Goal: Task Accomplishment & Management: Use online tool/utility

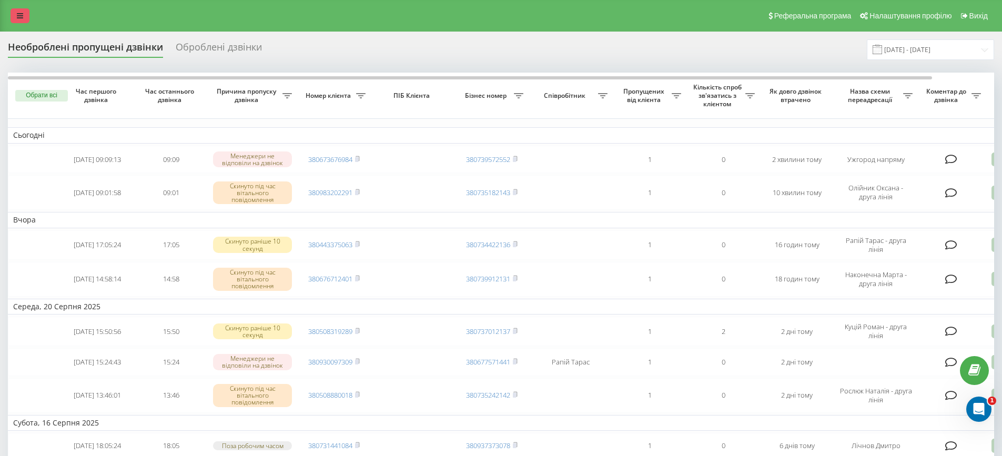
click at [15, 11] on link at bounding box center [20, 15] width 19 height 15
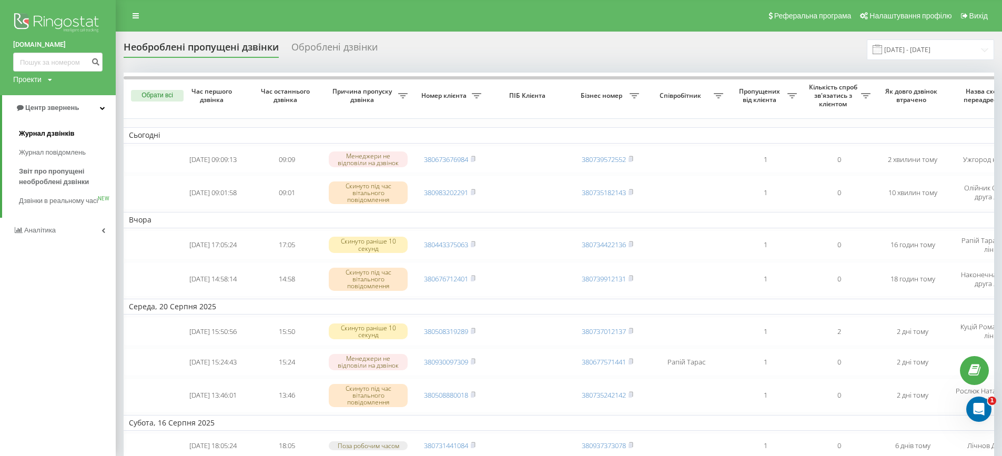
click at [55, 130] on span "Журнал дзвінків" at bounding box center [47, 133] width 56 height 11
click at [63, 132] on span "Журнал дзвінків" at bounding box center [47, 133] width 56 height 11
click at [56, 182] on span "Звіт про пропущені необроблені дзвінки" at bounding box center [65, 176] width 92 height 21
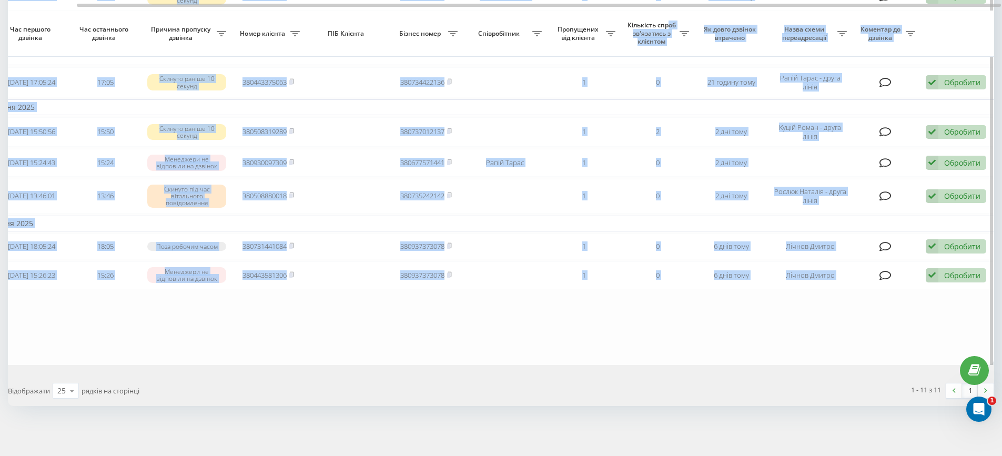
scroll to position [280, 0]
drag, startPoint x: 568, startPoint y: 3, endPoint x: 682, endPoint y: 12, distance: 114.0
click at [682, 12] on div "Обрати всі Час першого дзвінка Час останнього дзвінка Причина пропуску дзвінка …" at bounding box center [501, 82] width 986 height 565
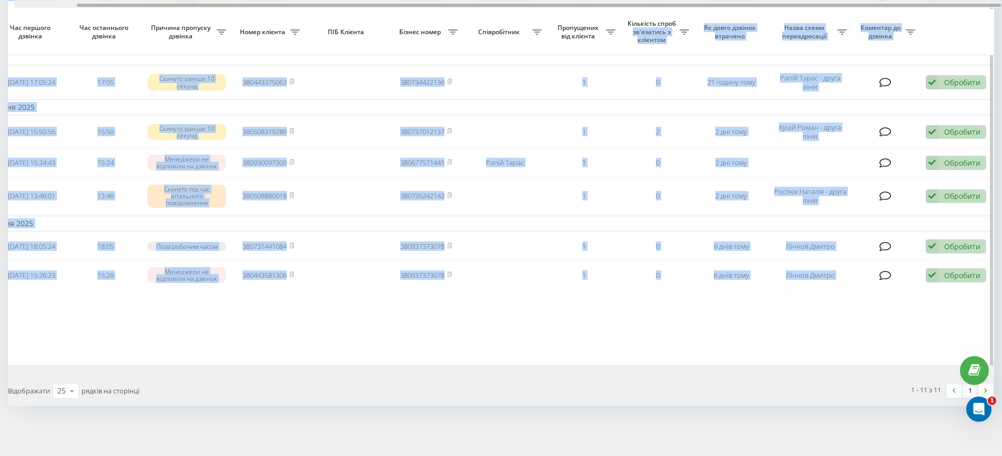
click at [424, 6] on div at bounding box center [539, 5] width 924 height 3
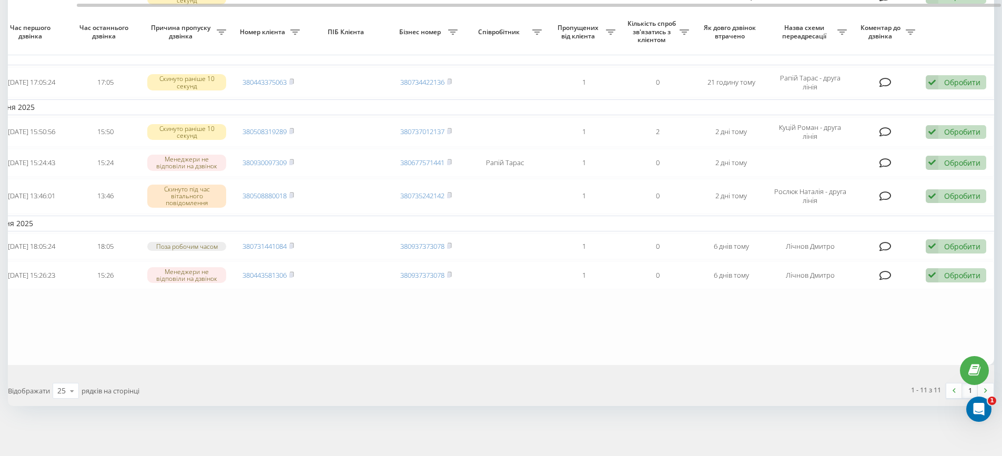
click at [702, 380] on div "1 - 11 з 11 1" at bounding box center [751, 391] width 501 height 31
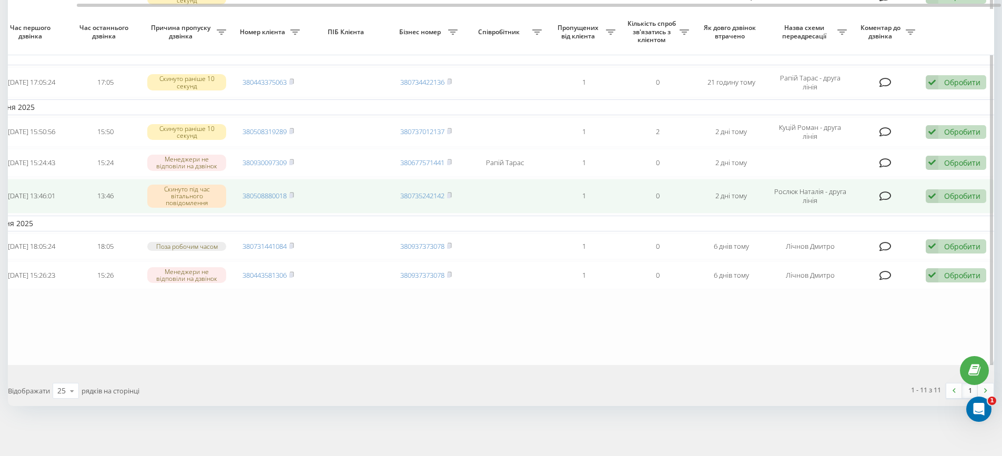
click at [945, 194] on div "Обробити" at bounding box center [962, 196] width 36 height 10
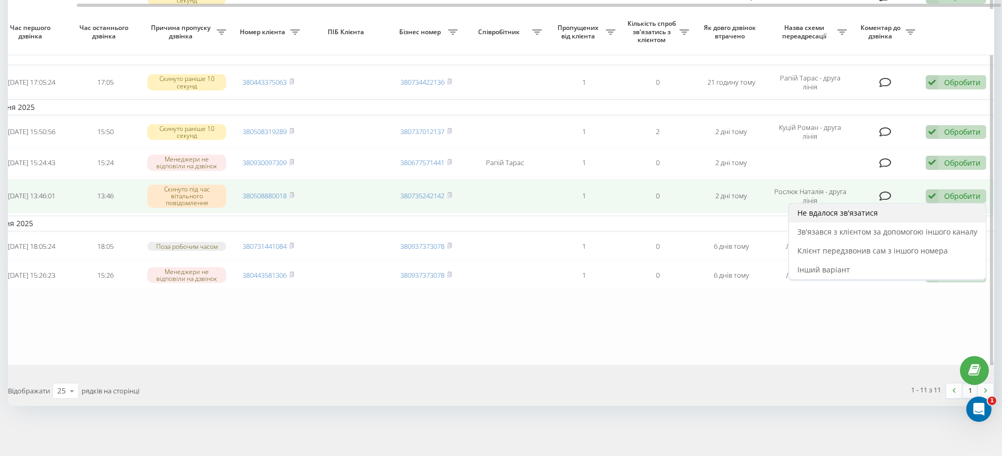
click at [860, 211] on span "Не вдалося зв'язатися" at bounding box center [838, 213] width 80 height 10
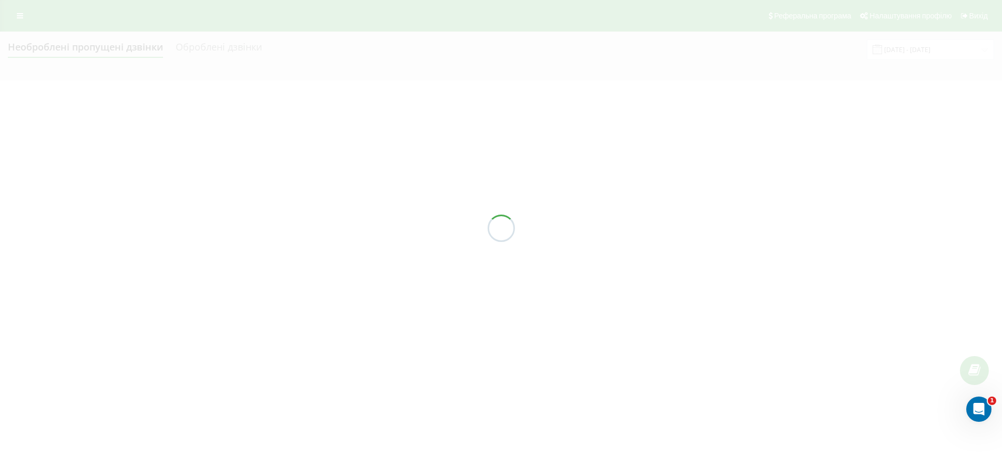
scroll to position [0, 0]
